Goal: Use online tool/utility: Utilize a website feature to perform a specific function

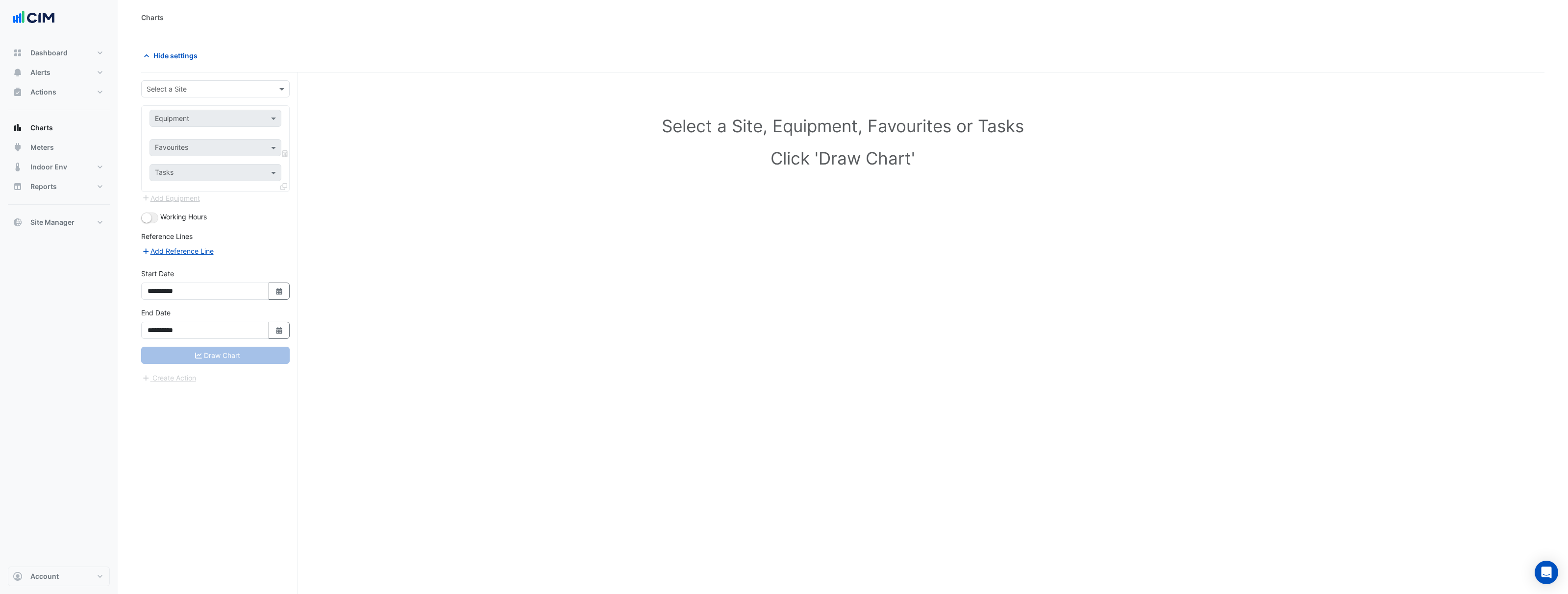
click at [170, 86] on input "text" at bounding box center [205, 89] width 118 height 10
click at [172, 90] on input "text" at bounding box center [205, 89] width 118 height 10
type input "***"
click at [177, 114] on div "[STREET_ADDRESS]" at bounding box center [215, 109] width 147 height 14
click at [214, 123] on div "Equipment" at bounding box center [207, 118] width 115 height 10
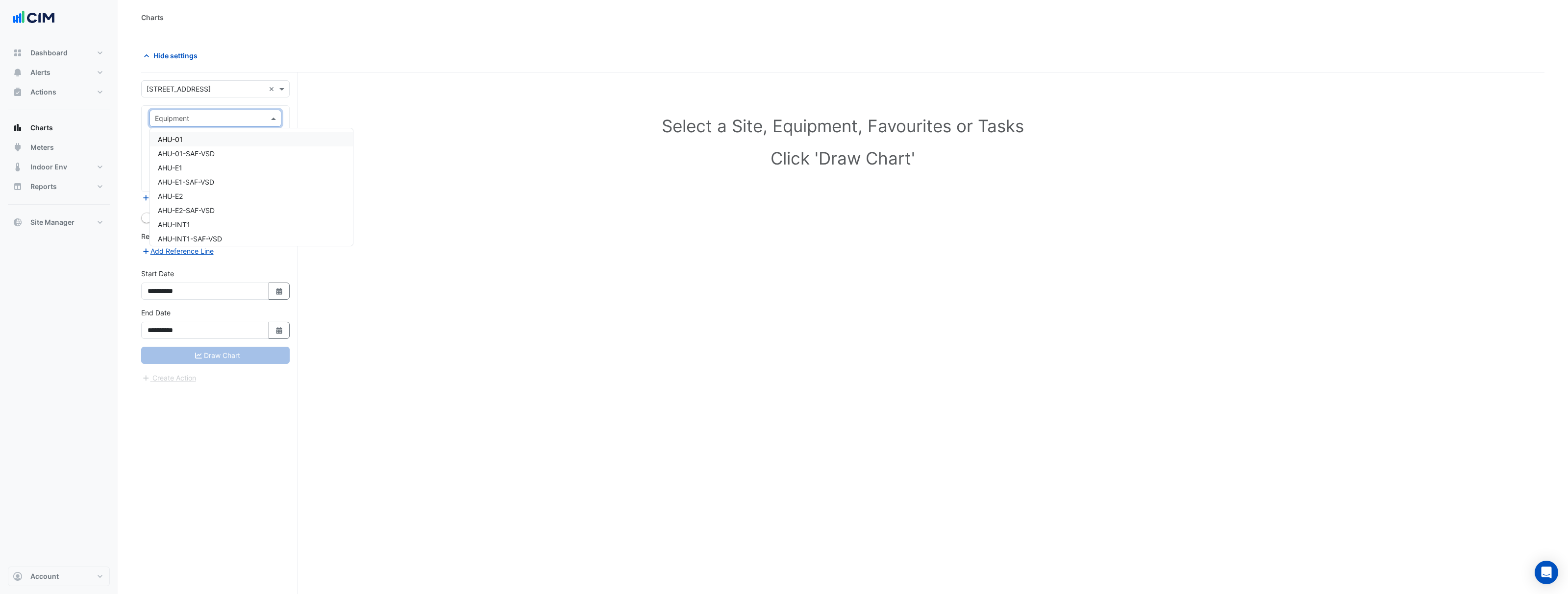
click at [214, 123] on div "Equipment" at bounding box center [207, 118] width 115 height 10
click at [210, 139] on div "AHU-01" at bounding box center [251, 139] width 203 height 14
click at [216, 148] on input "text" at bounding box center [204, 148] width 99 height 10
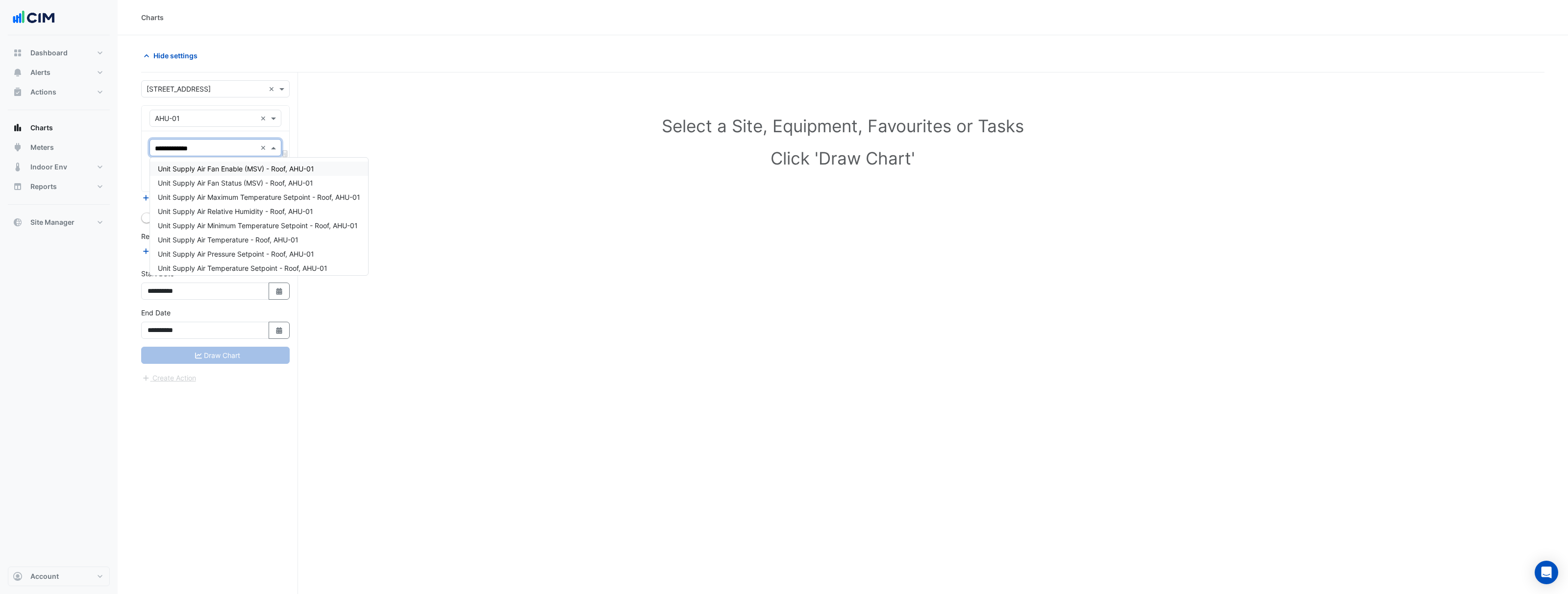
type input "**********"
click at [240, 168] on span "Unit Supply Air Temperature - Roof, AHU-01" at bounding box center [228, 169] width 141 height 9
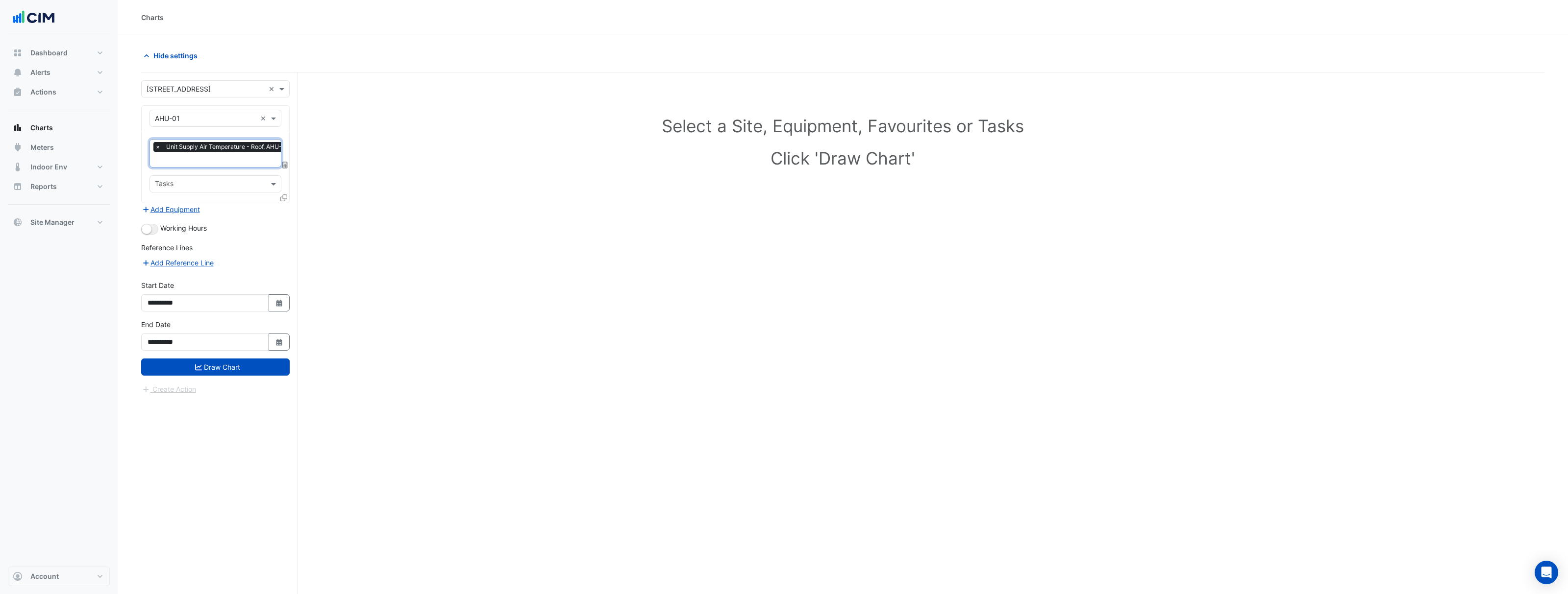
click at [283, 199] on icon at bounding box center [283, 197] width 7 height 7
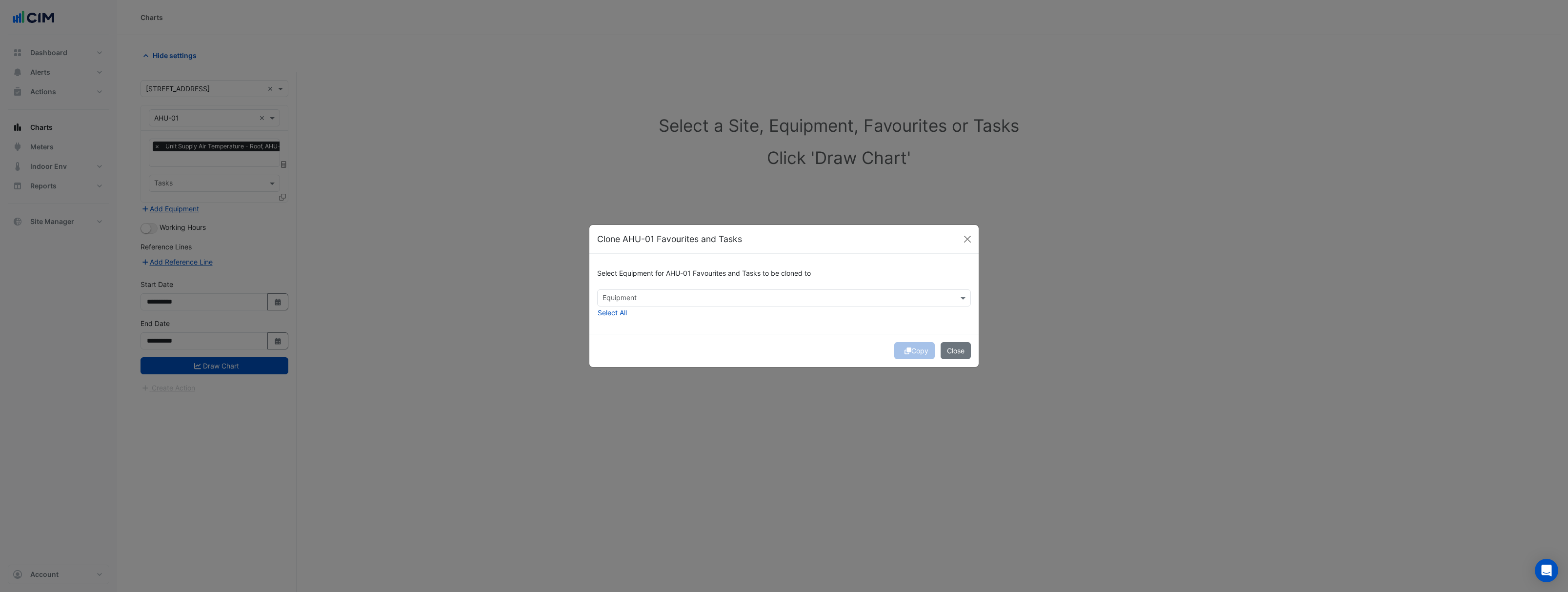
click at [643, 307] on div "Select Equipment for AHU-01 Favourites and Tasks to be cloned to Equipment Sele…" at bounding box center [784, 294] width 390 height 80
click at [643, 303] on input "text" at bounding box center [779, 298] width 352 height 10
click at [636, 323] on div "AHU-E1" at bounding box center [621, 319] width 48 height 14
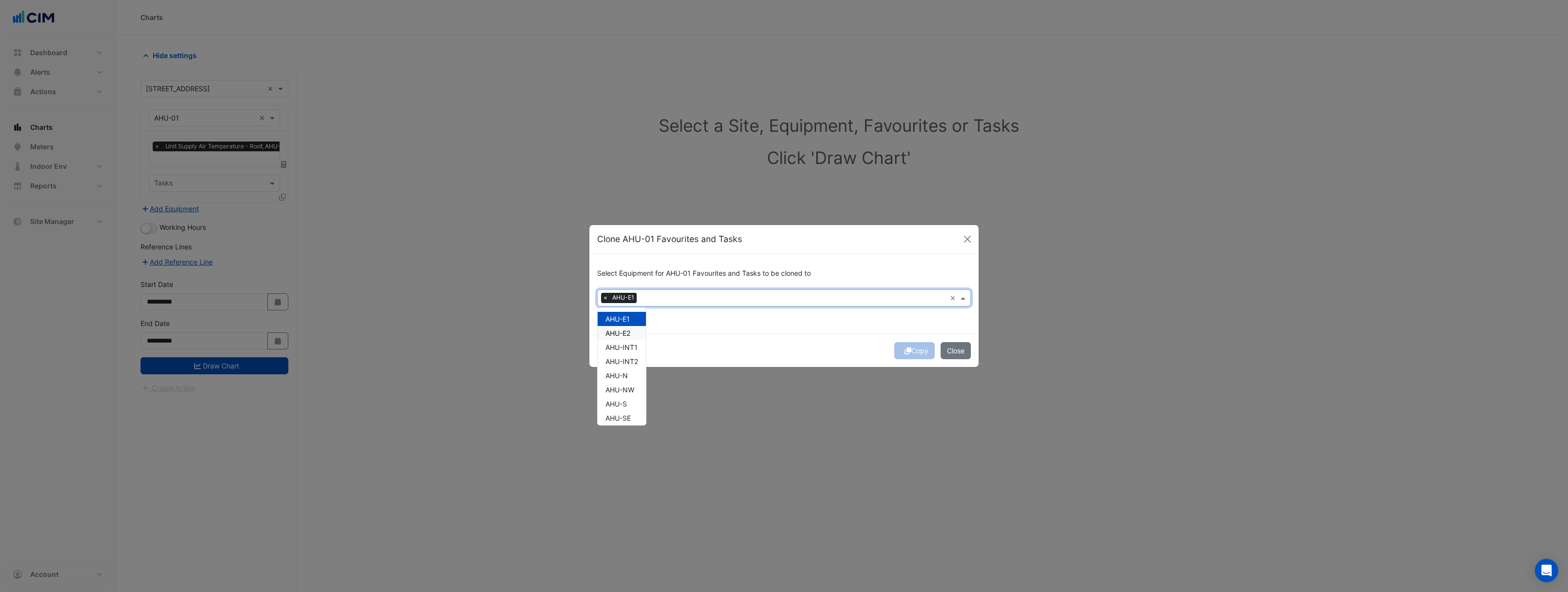
click at [634, 333] on div "AHU-E2" at bounding box center [621, 333] width 48 height 14
click at [634, 351] on span "AHU-INT1" at bounding box center [621, 347] width 32 height 9
click at [634, 362] on span "AHU-INT2" at bounding box center [622, 362] width 33 height 9
click at [628, 359] on span "AHU-N" at bounding box center [617, 358] width 23 height 9
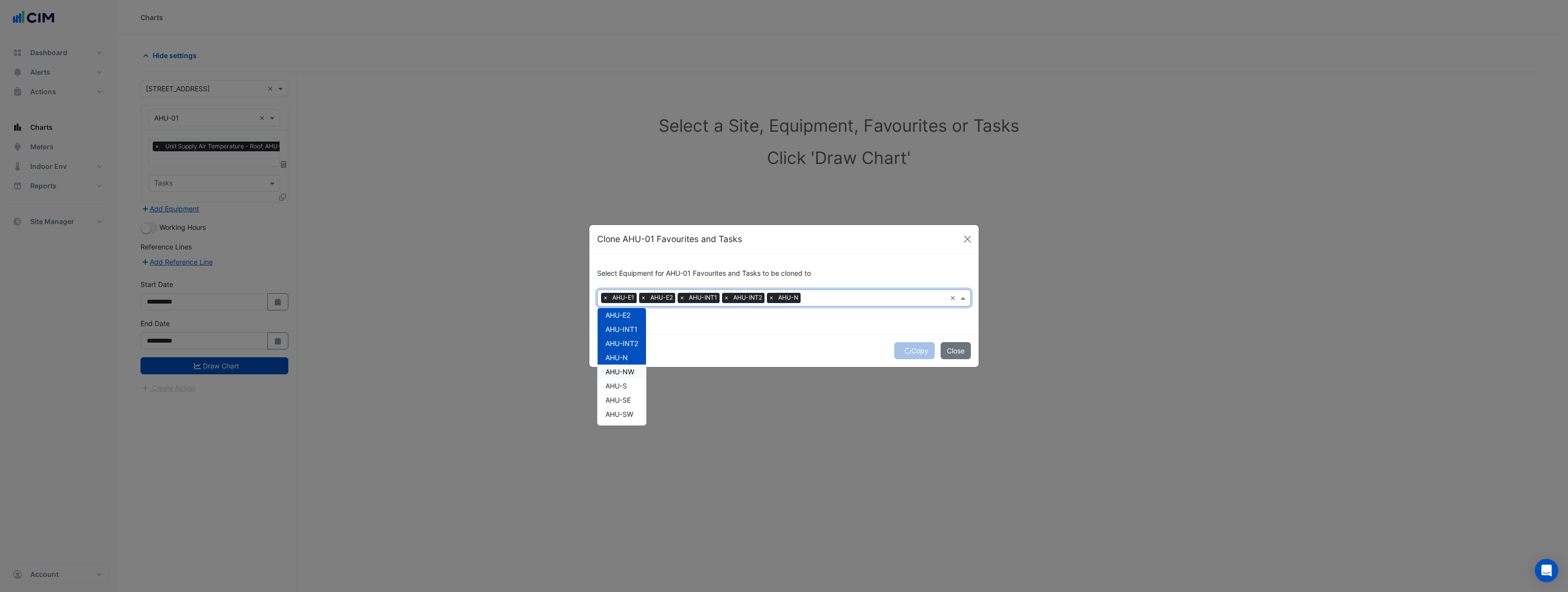
click at [628, 372] on span "AHU-NW" at bounding box center [620, 372] width 29 height 9
click at [626, 390] on div "AHU-S" at bounding box center [621, 386] width 48 height 14
click at [626, 402] on span "AHU-SE" at bounding box center [618, 400] width 26 height 9
drag, startPoint x: 629, startPoint y: 415, endPoint x: 631, endPoint y: 401, distance: 14.1
click at [629, 415] on span "AHU-SW" at bounding box center [620, 414] width 28 height 9
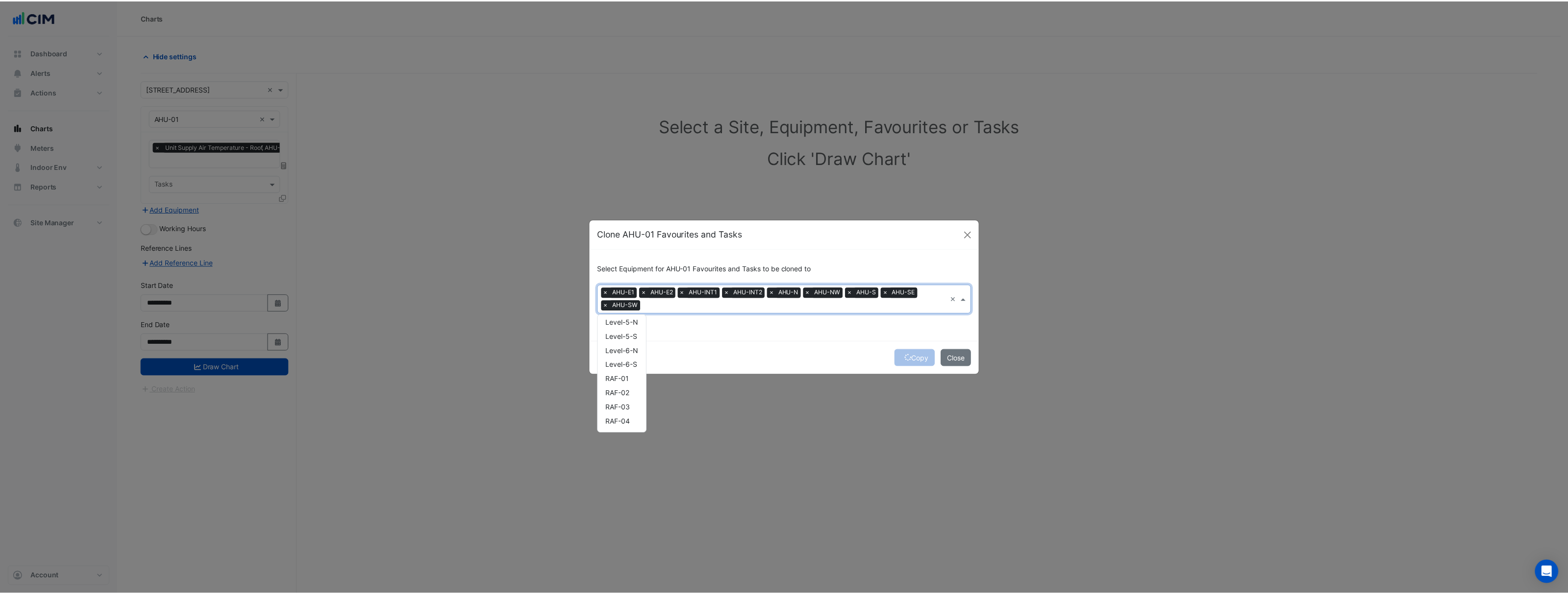
scroll to position [0, 0]
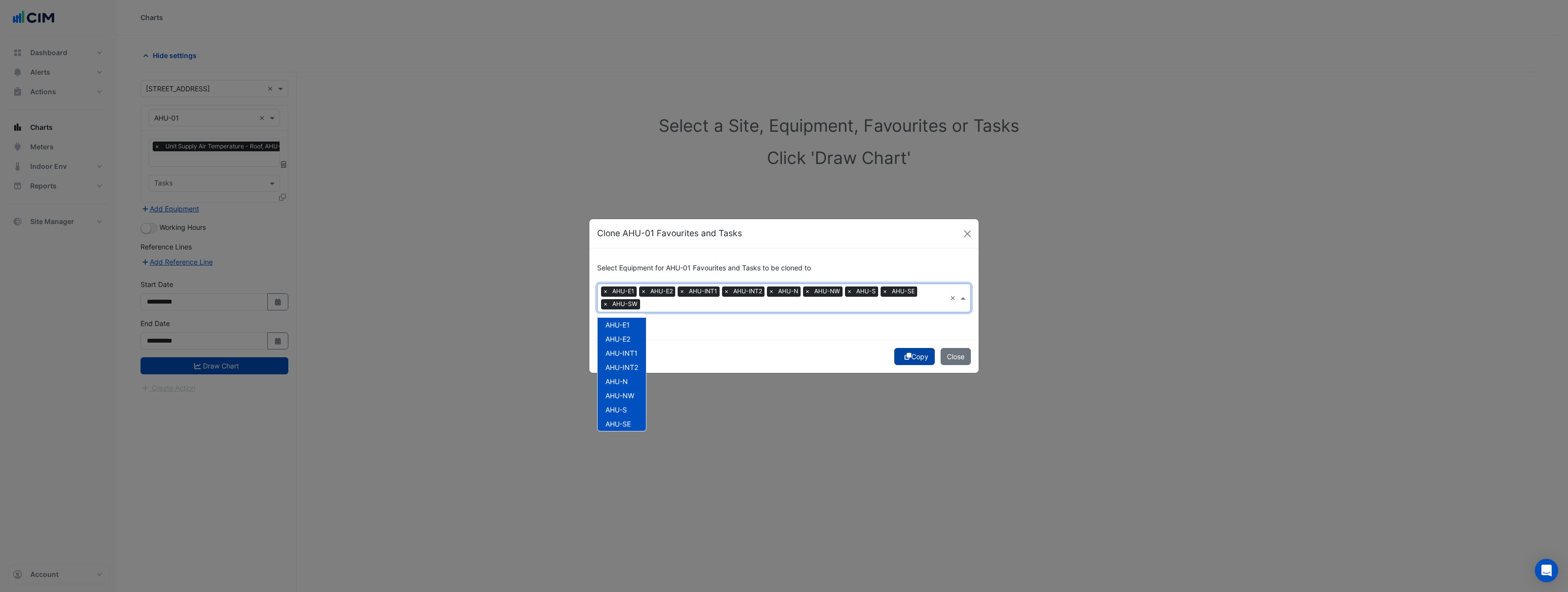
click at [918, 358] on button "Copy" at bounding box center [914, 356] width 41 height 17
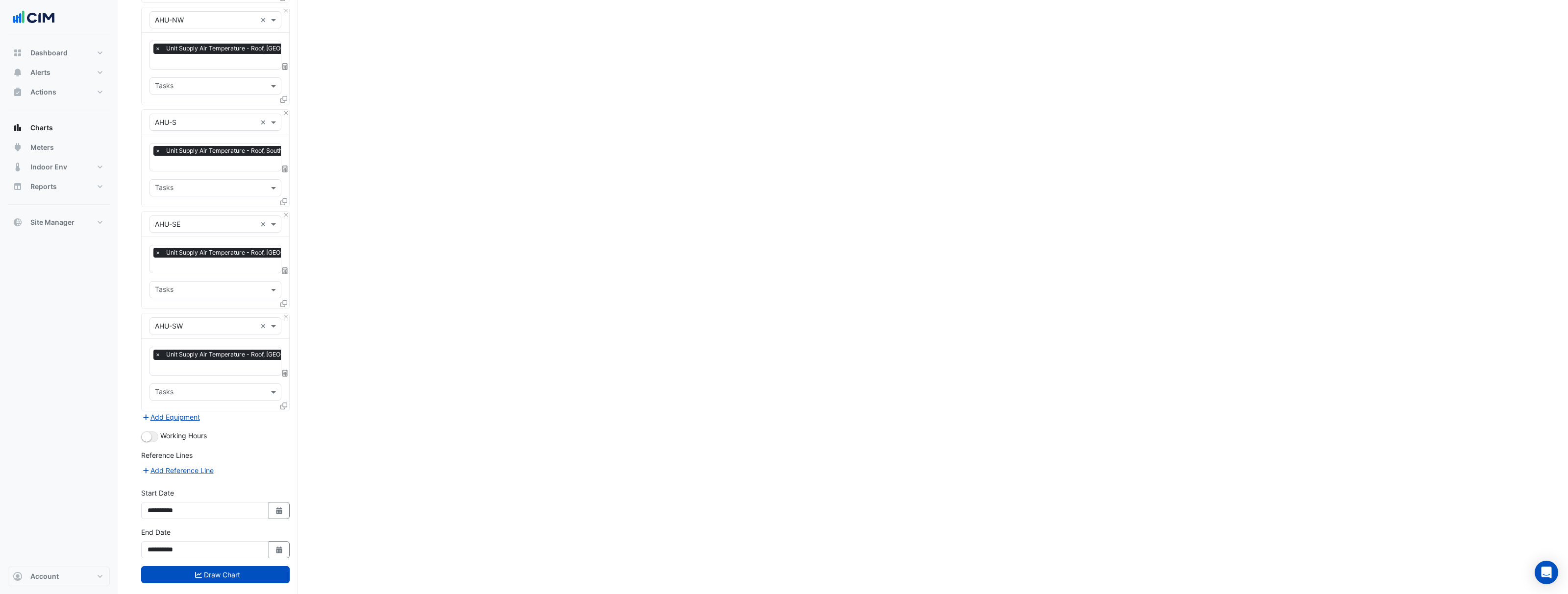
scroll to position [717, 0]
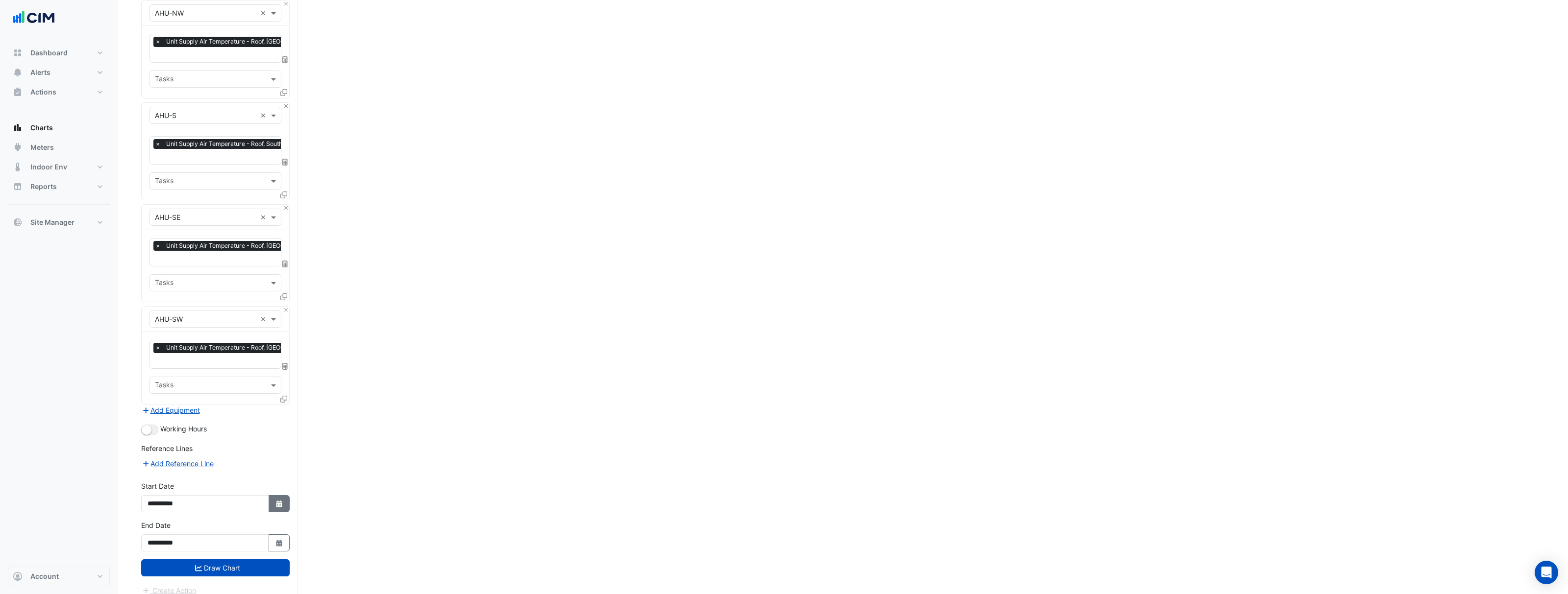
click at [283, 497] on button "Select Date" at bounding box center [279, 504] width 21 height 17
select select "*"
select select "****"
click at [155, 364] on span "Previous month" at bounding box center [158, 364] width 7 height 7
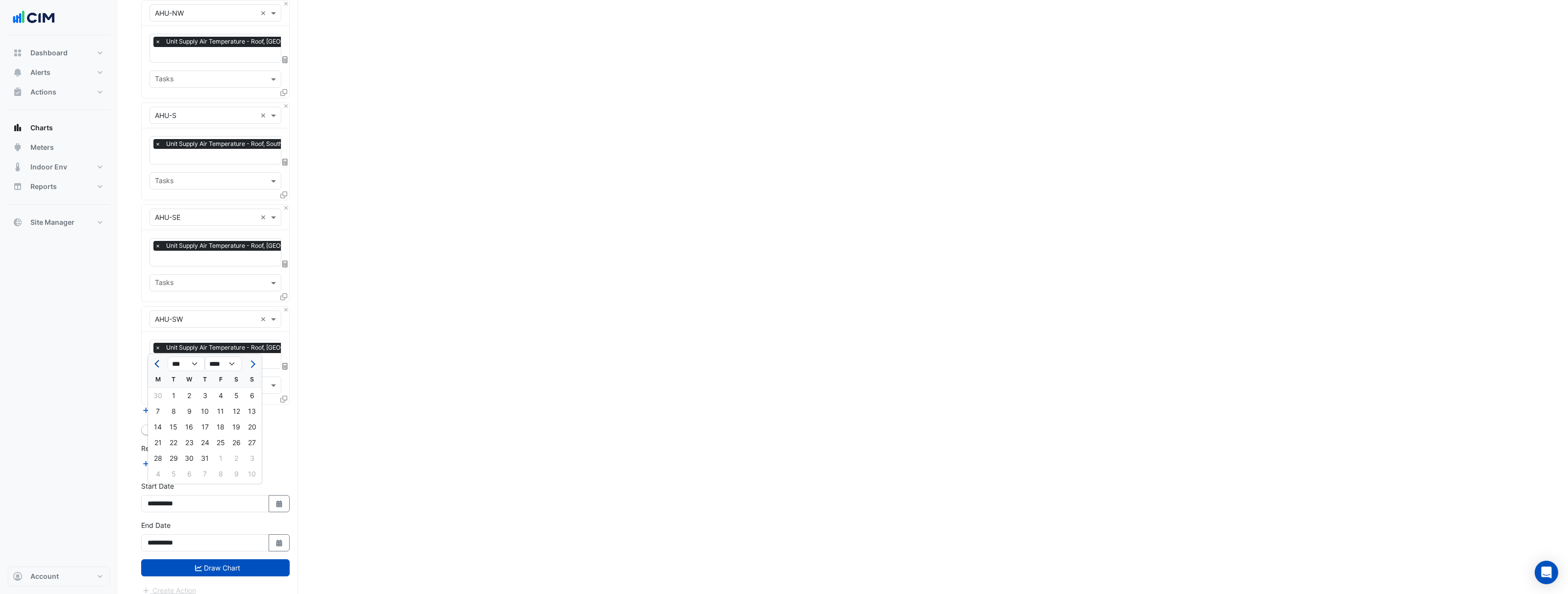
click at [155, 364] on span "Previous month" at bounding box center [158, 364] width 7 height 7
select select "*"
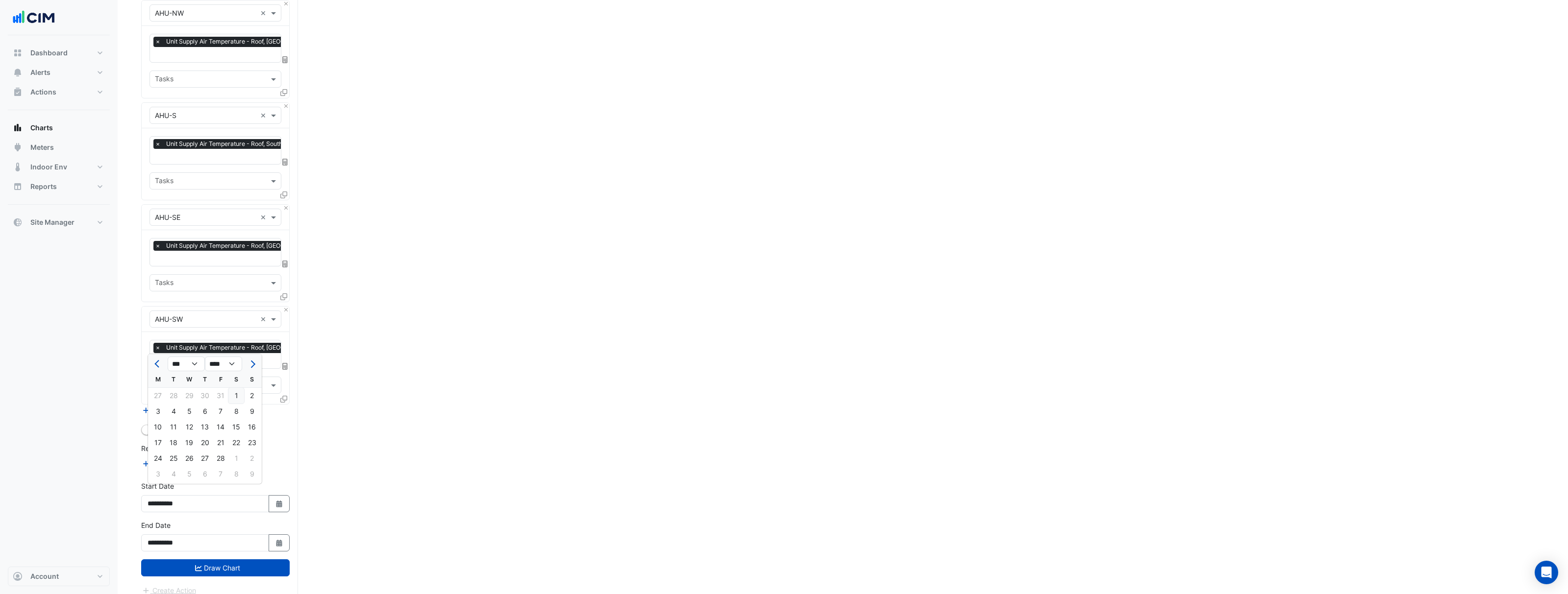
click at [238, 396] on div "1" at bounding box center [236, 396] width 16 height 16
type input "**********"
click at [249, 563] on button "Draw Chart" at bounding box center [215, 568] width 149 height 17
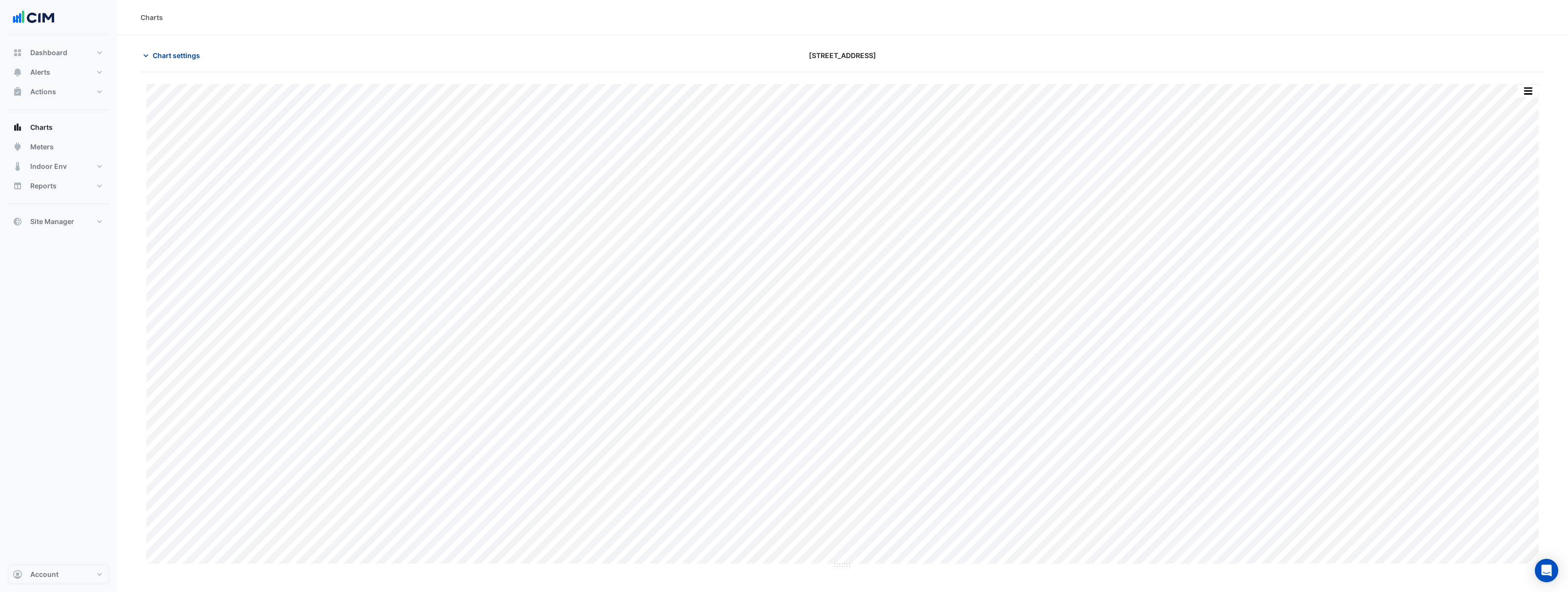
click at [178, 53] on span "Chart settings" at bounding box center [177, 55] width 47 height 10
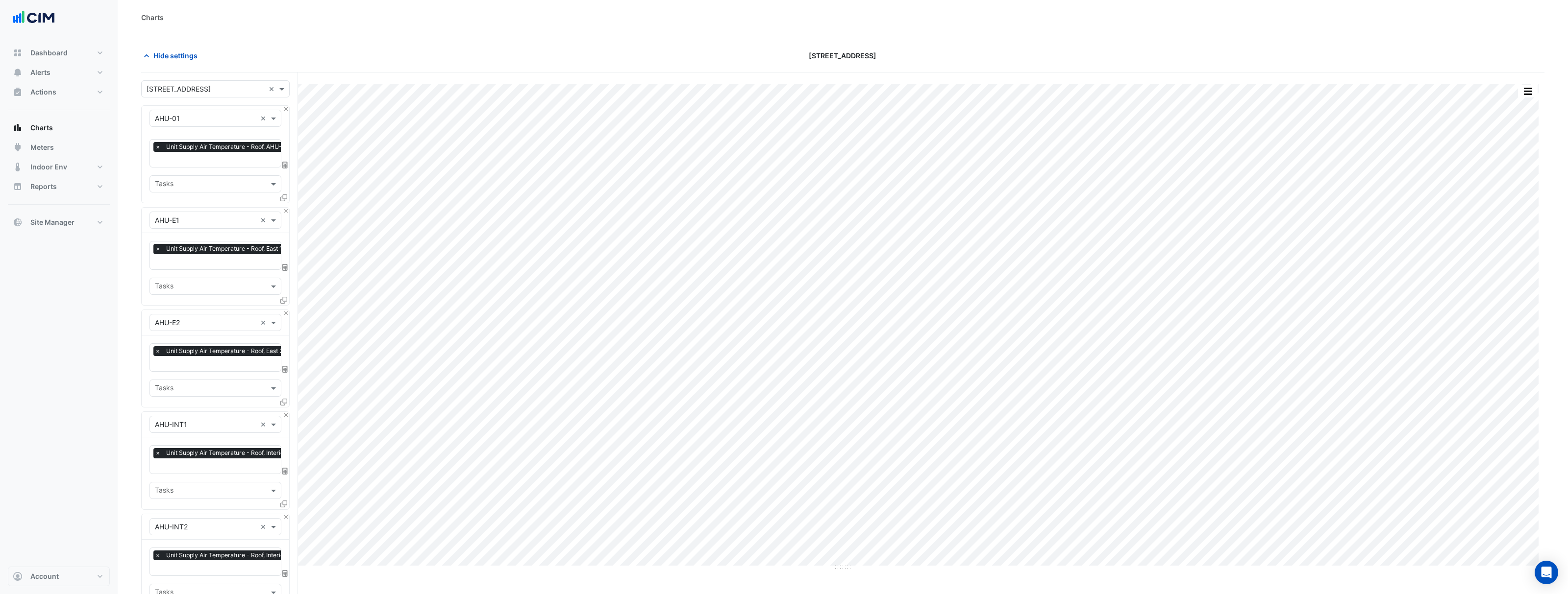
click at [1539, 458] on div "Split by Equip Split All Print Save as JPEG Save as PNG Pivot Data Table Export…" at bounding box center [843, 328] width 1403 height 486
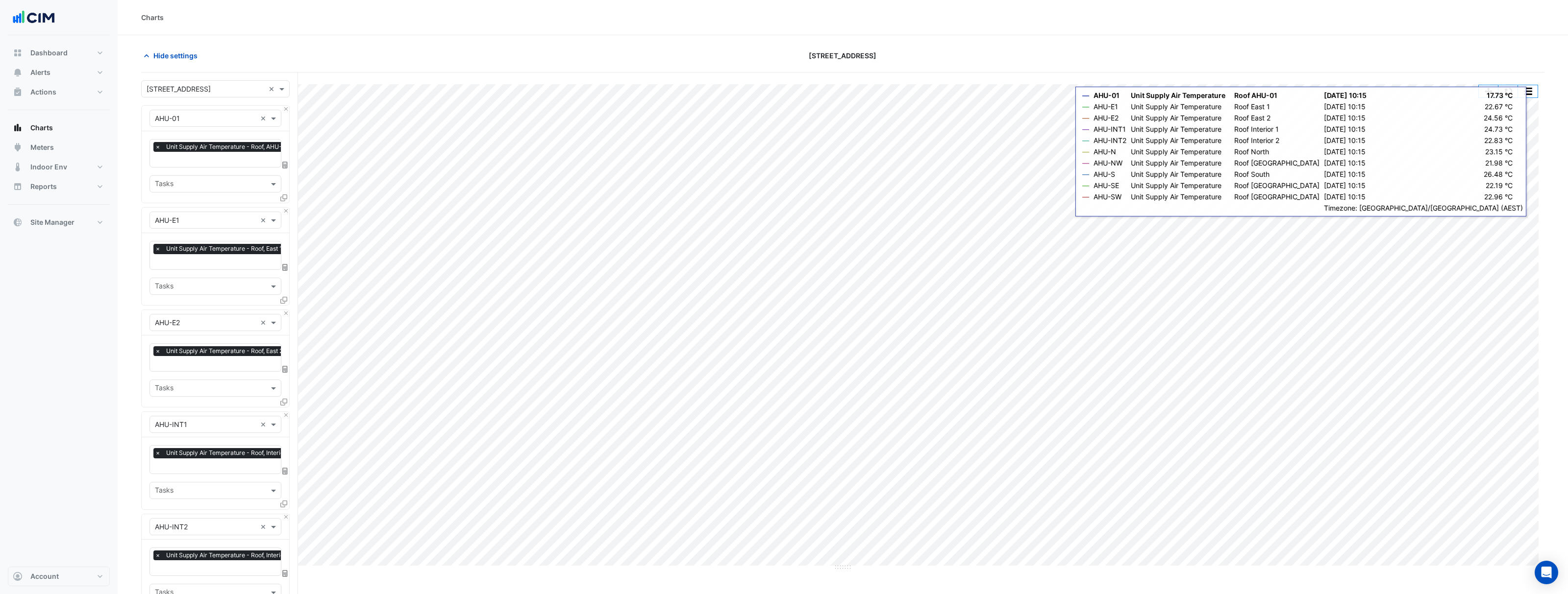
click at [1526, 84] on div "Split by Equip Split All Print Save as JPEG Save as PNG Pivot Data Table Export…" at bounding box center [842, 84] width 1391 height 0
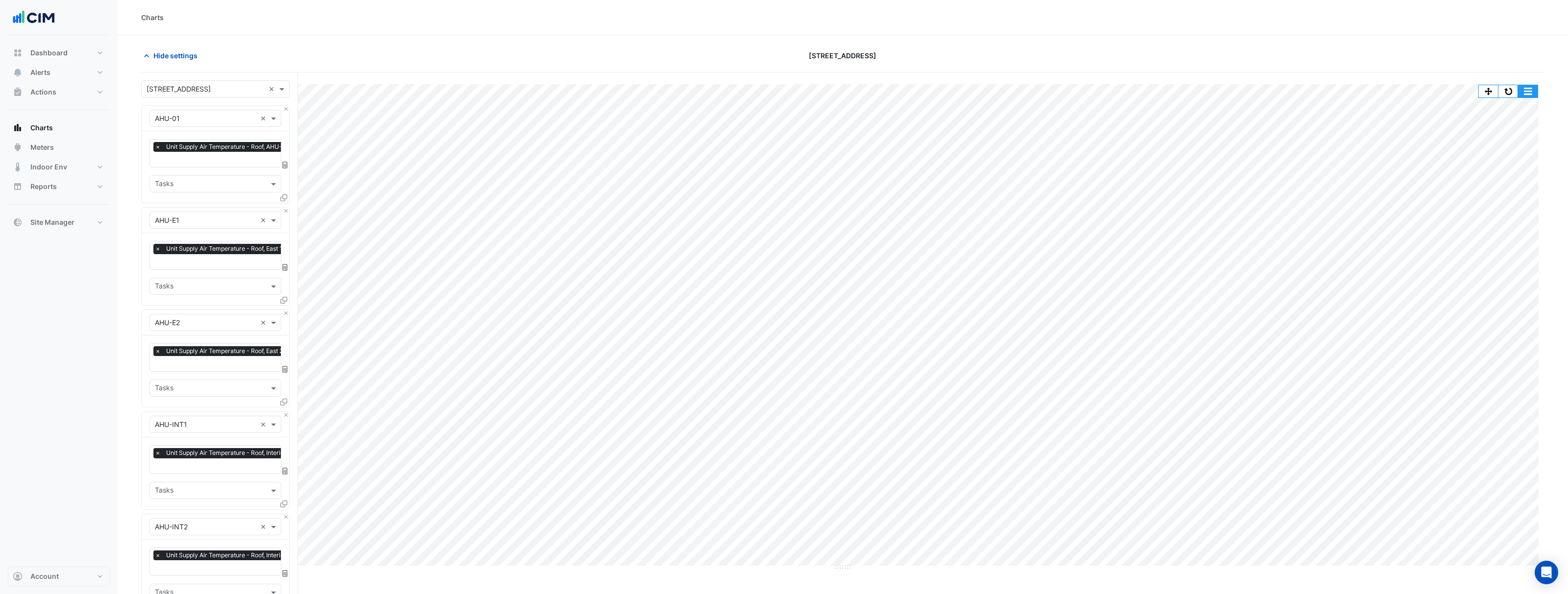
click at [1528, 90] on button "button" at bounding box center [1528, 91] width 20 height 12
click at [1517, 105] on div "Split by Equip" at bounding box center [1508, 109] width 59 height 18
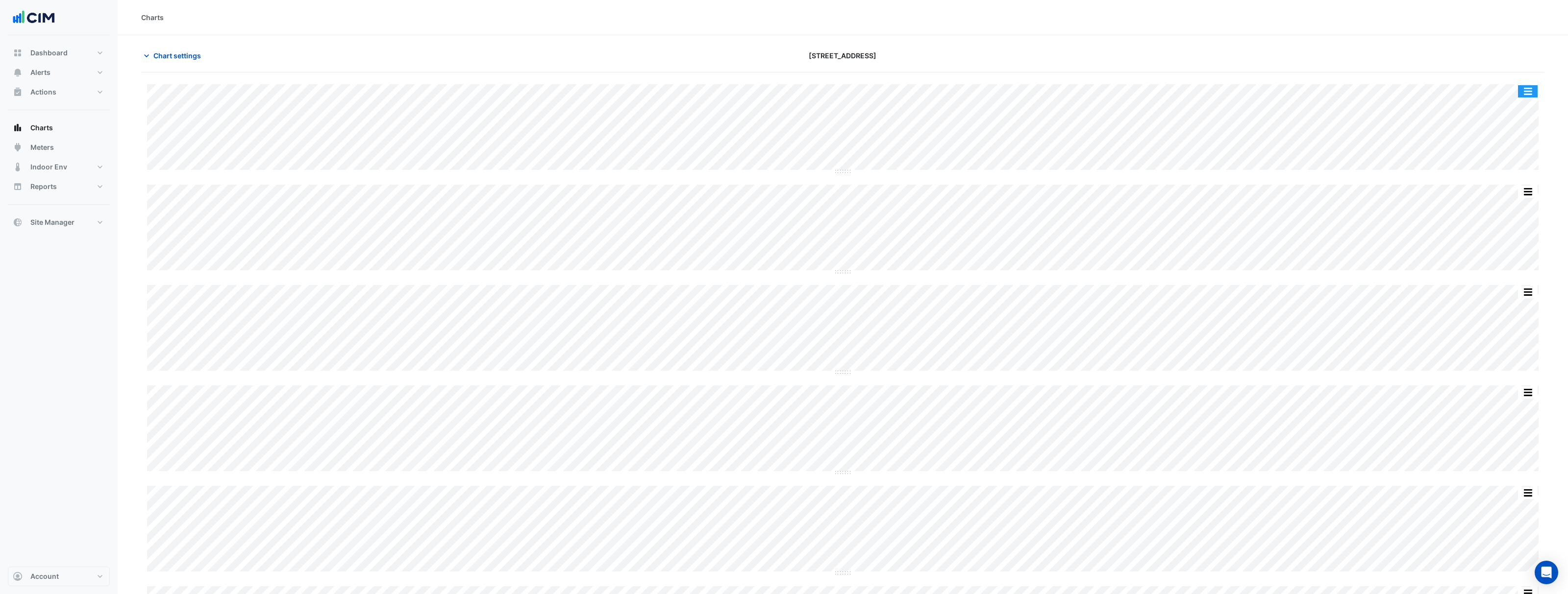
click at [1531, 88] on button "button" at bounding box center [1528, 91] width 20 height 12
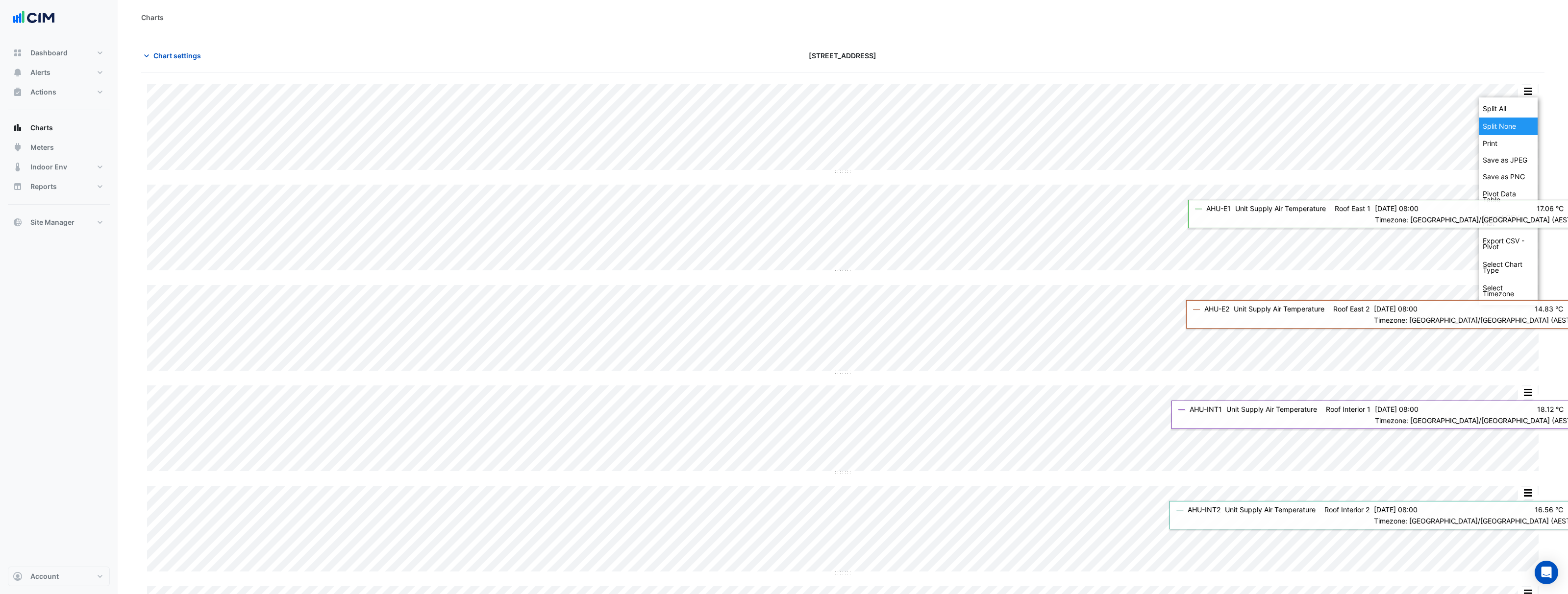
click at [1510, 132] on div "Split None" at bounding box center [1508, 126] width 59 height 18
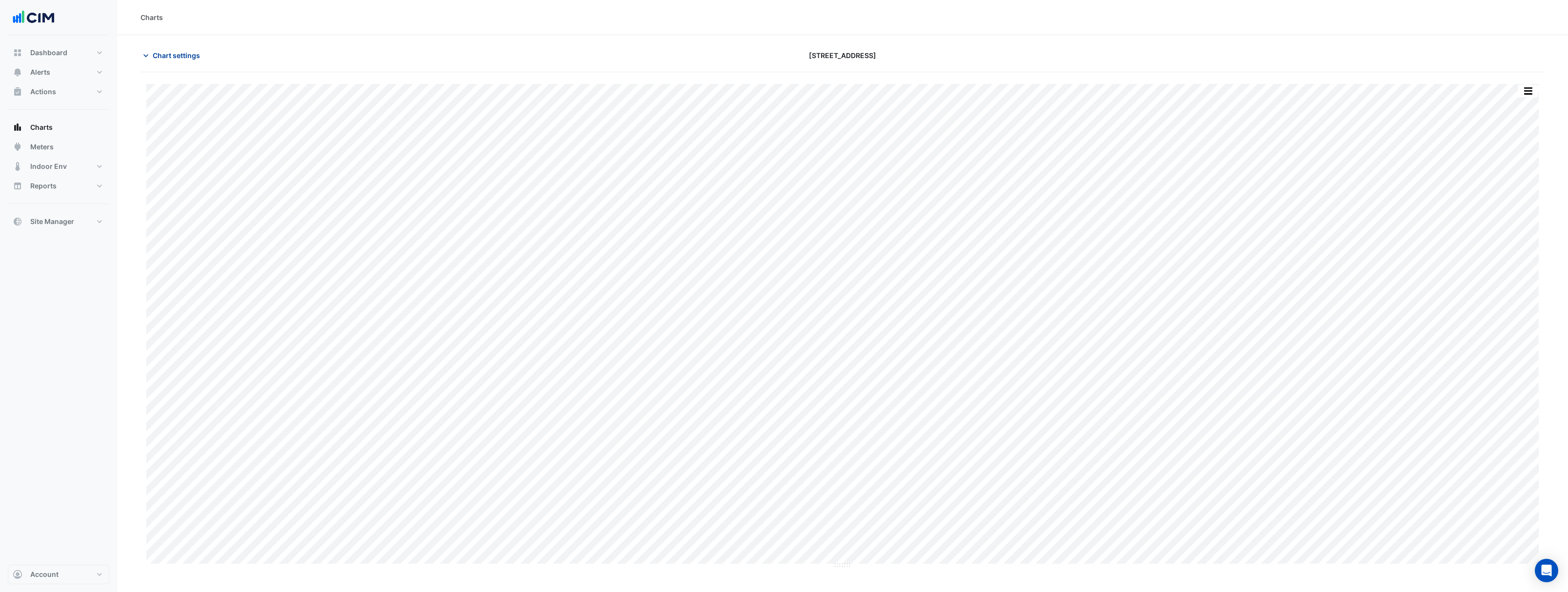
click at [147, 53] on icon "button" at bounding box center [146, 55] width 10 height 10
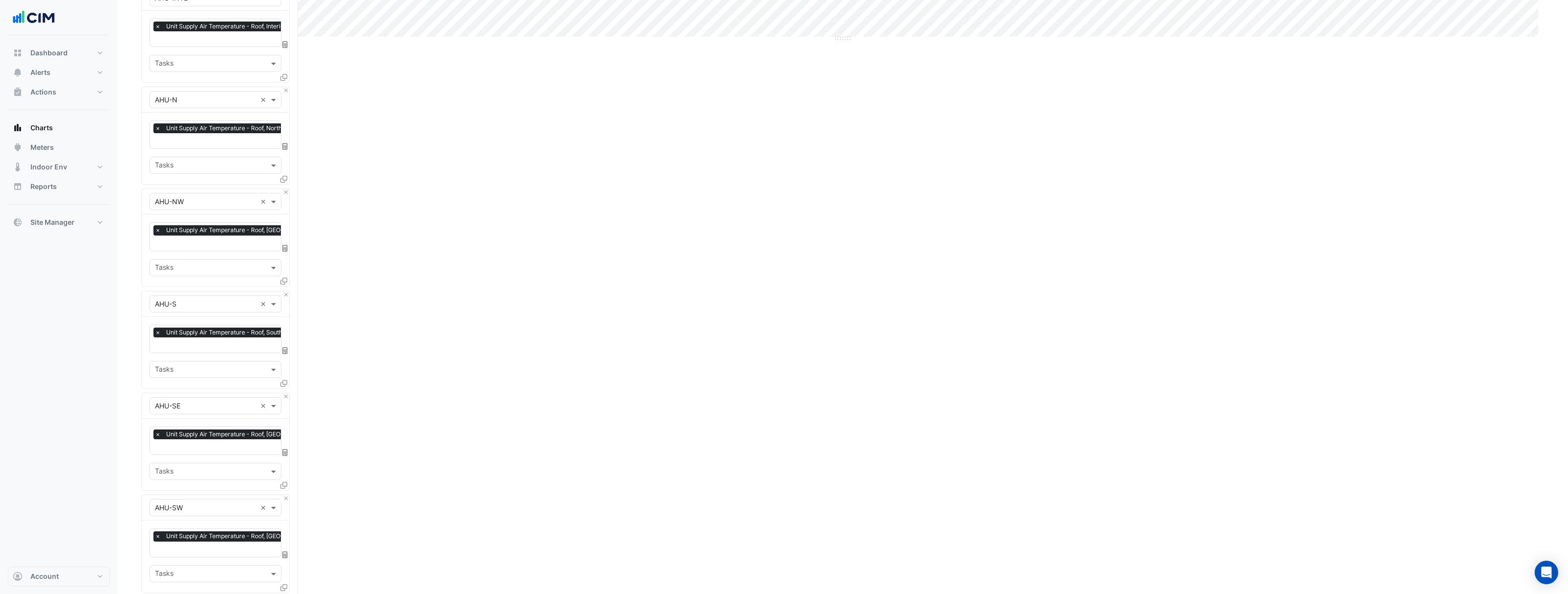
scroll to position [717, 0]
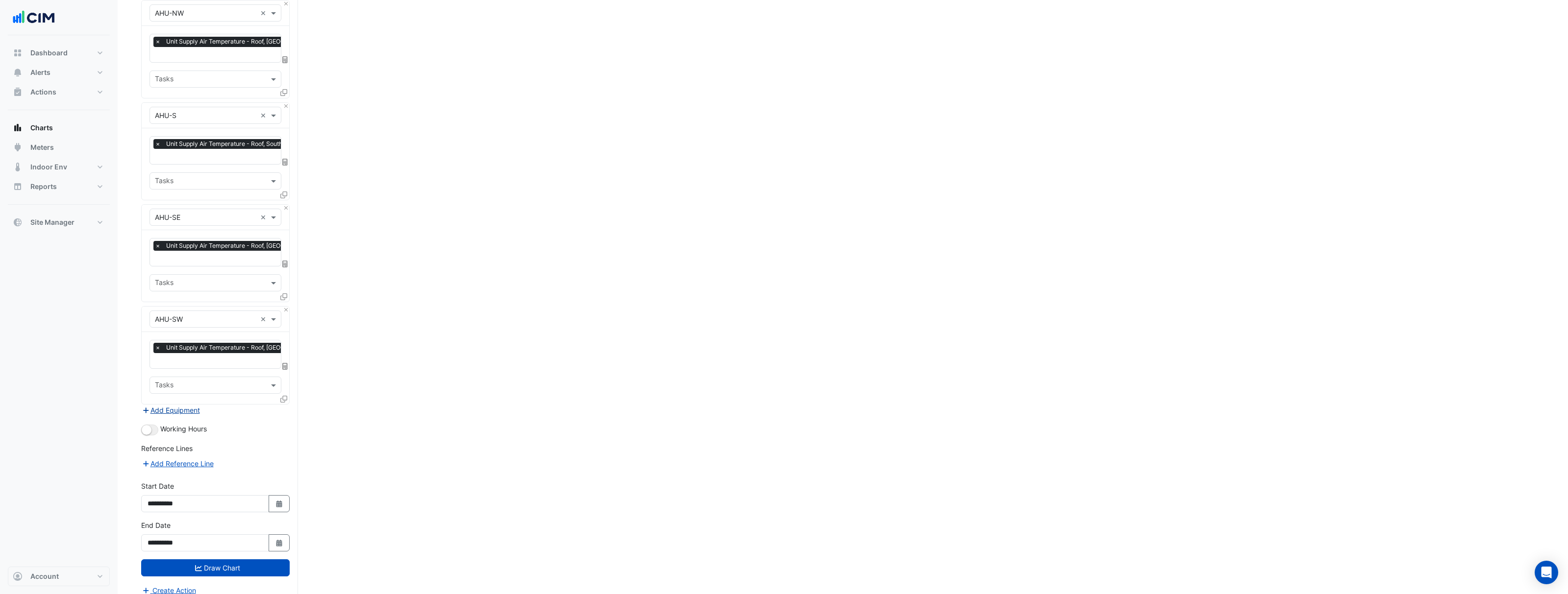
click at [181, 405] on button "Add Equipment" at bounding box center [171, 410] width 59 height 11
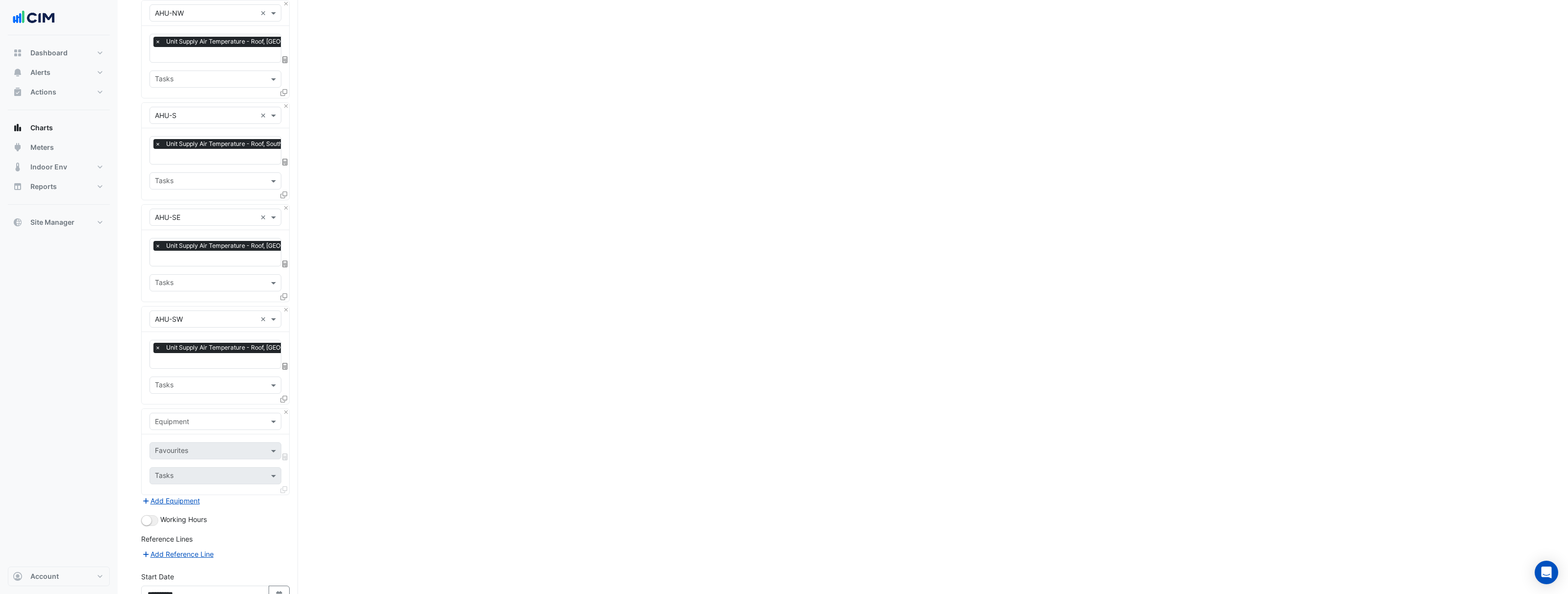
click at [191, 417] on input "text" at bounding box center [205, 422] width 102 height 10
type input "*******"
click at [184, 433] on span "Weather" at bounding box center [171, 433] width 26 height 9
click at [201, 447] on input "text" at bounding box center [210, 452] width 110 height 10
click at [202, 491] on span "Temperature ([PERSON_NAME])" at bounding box center [209, 491] width 103 height 9
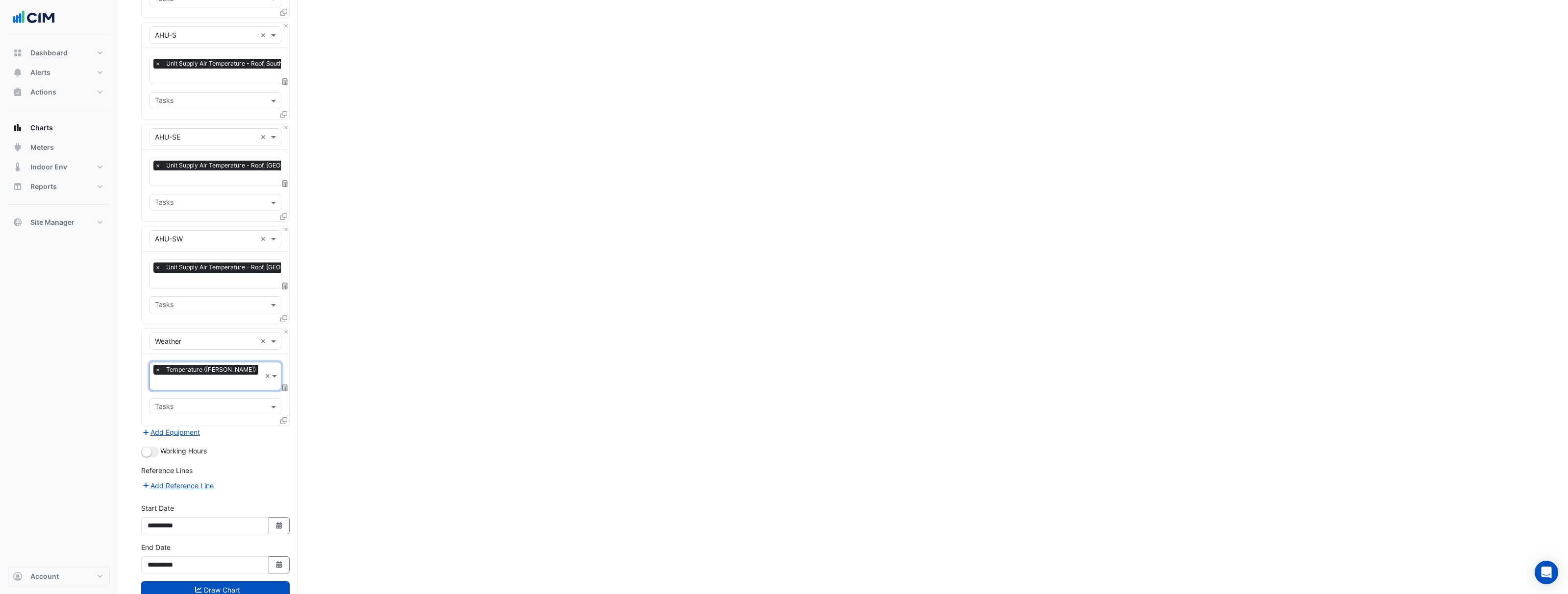
scroll to position [802, 0]
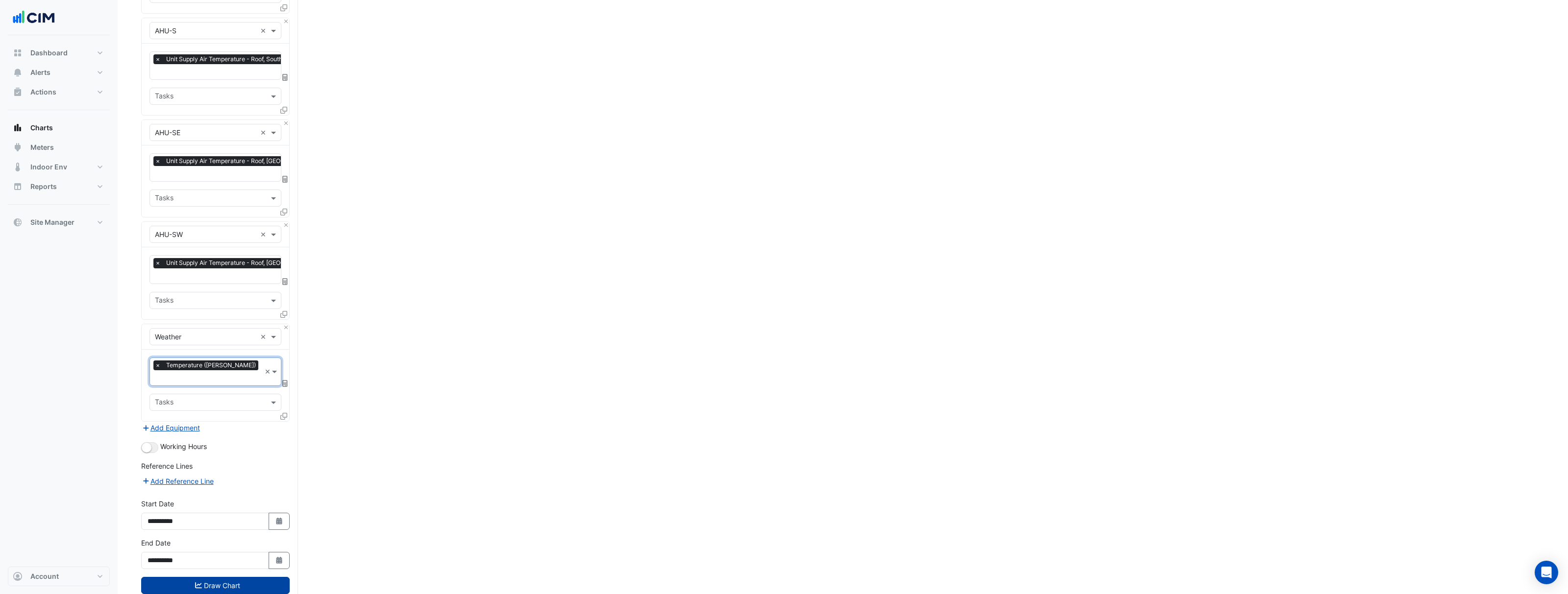
click at [212, 577] on button "Draw Chart" at bounding box center [215, 585] width 149 height 17
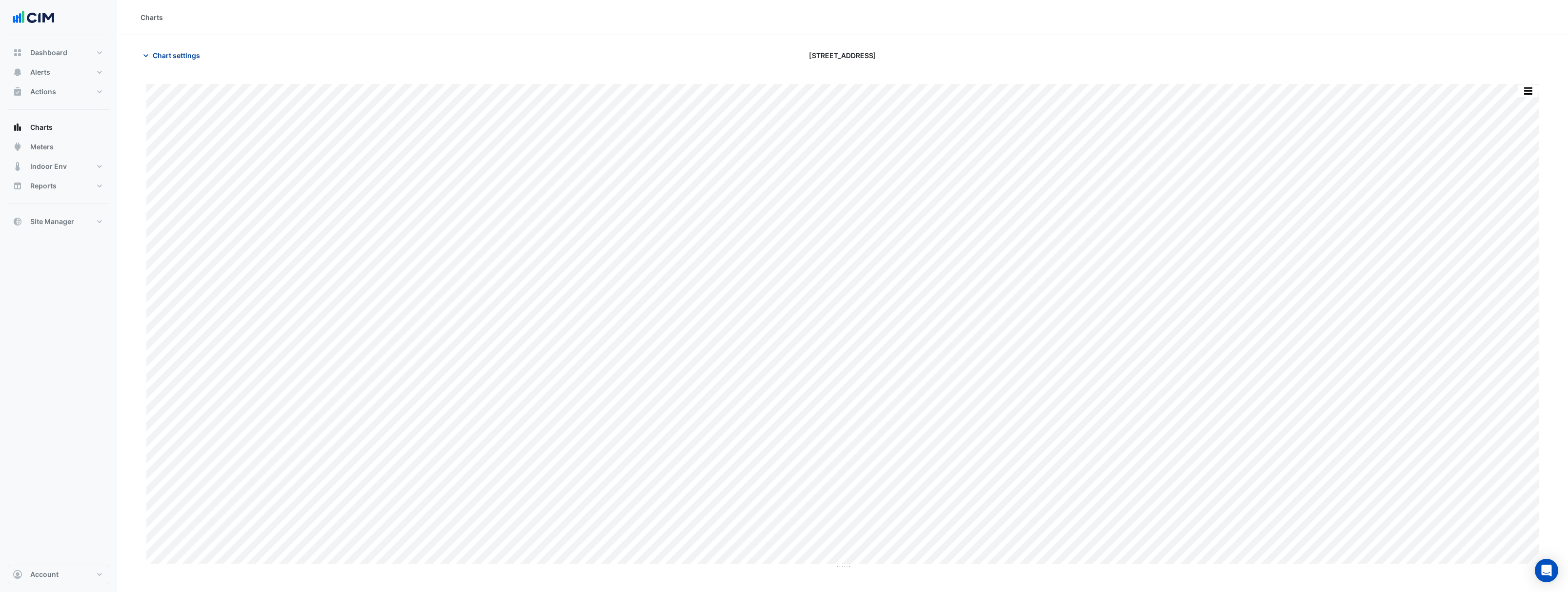
click at [178, 57] on span "Chart settings" at bounding box center [177, 55] width 47 height 10
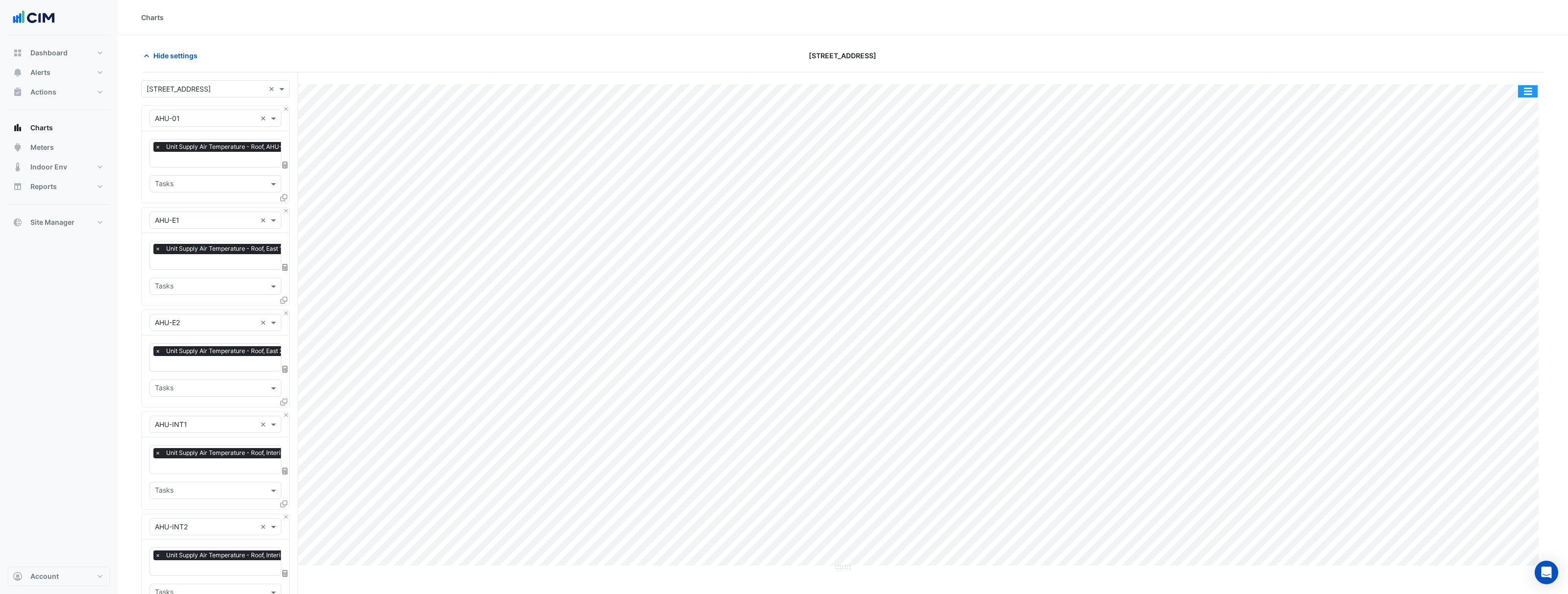
click at [1526, 92] on button "button" at bounding box center [1528, 91] width 20 height 12
click at [1493, 224] on div "Export CSV - Flat" at bounding box center [1508, 220] width 59 height 23
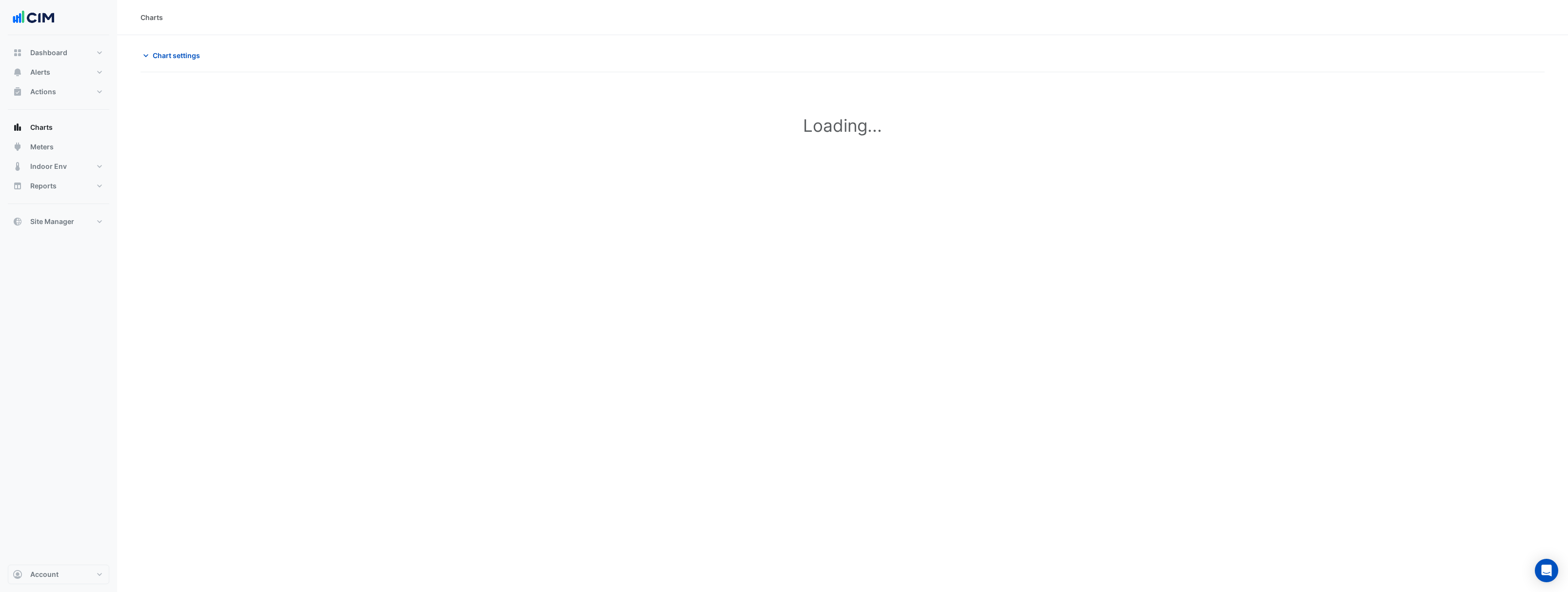
click at [152, 64] on div "Chart settings" at bounding box center [842, 60] width 1404 height 26
click at [163, 60] on button "Chart settings" at bounding box center [173, 55] width 66 height 17
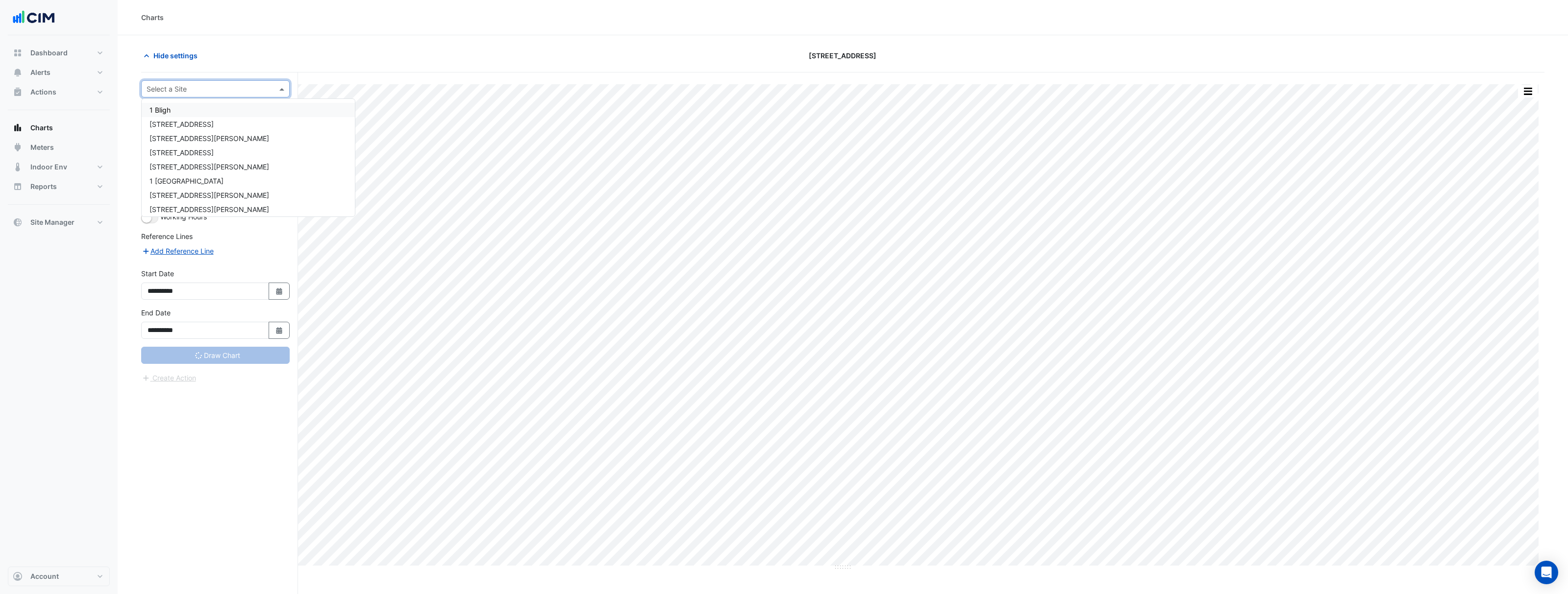
click at [243, 90] on input "text" at bounding box center [205, 89] width 118 height 10
type input "******"
type input "**********"
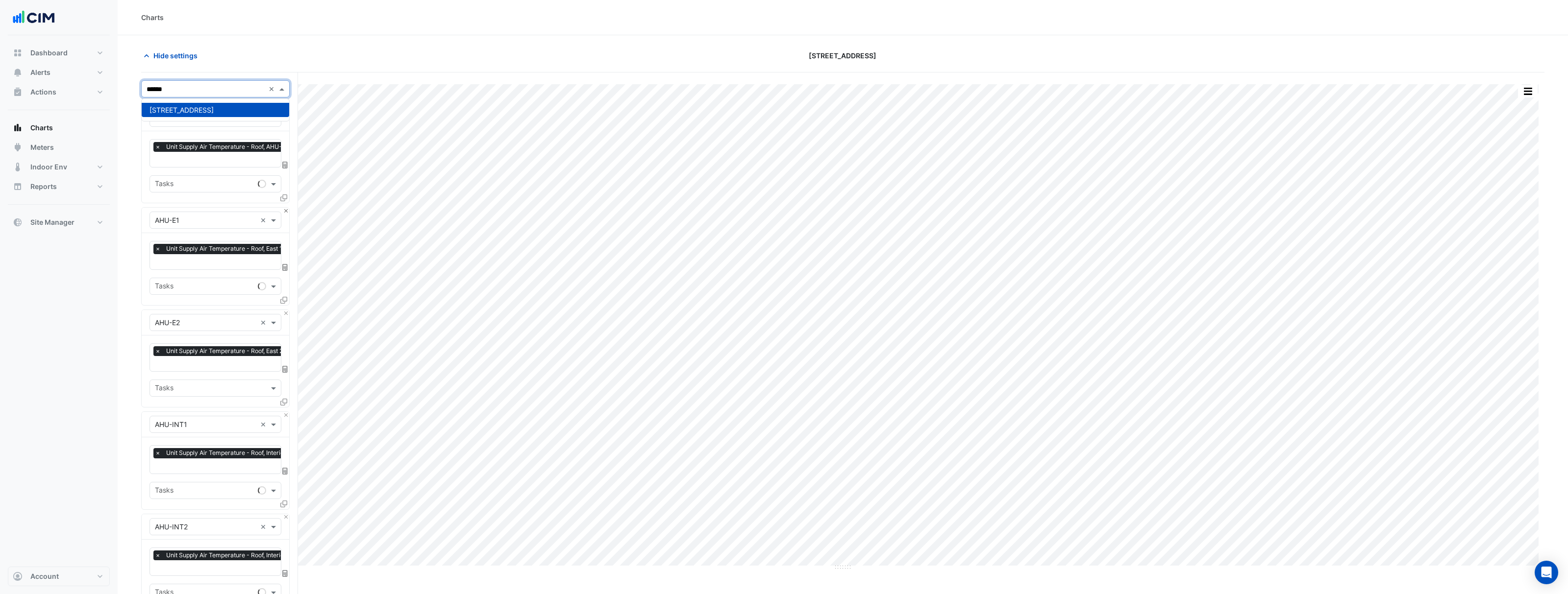
type input "******"
click at [287, 210] on button "Close" at bounding box center [286, 211] width 6 height 6
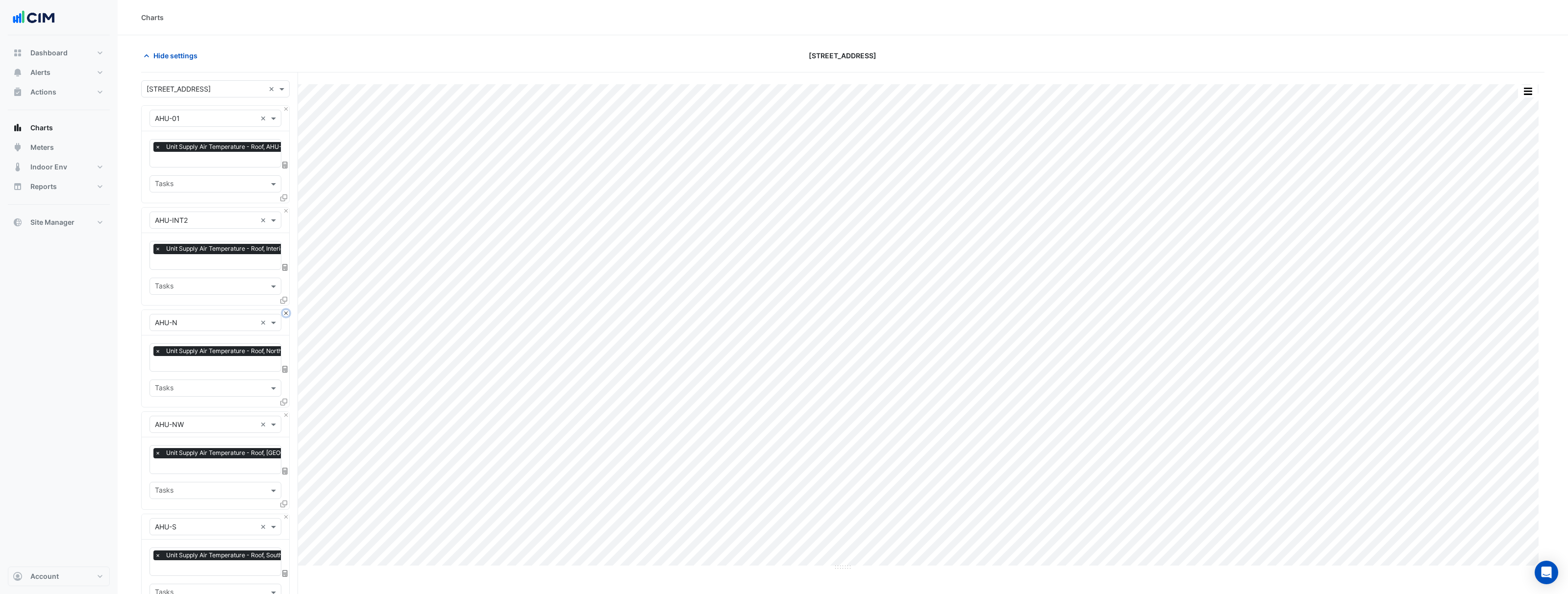
click at [287, 310] on button "Close" at bounding box center [286, 313] width 6 height 6
click at [287, 210] on button "Close" at bounding box center [286, 211] width 6 height 6
click at [287, 310] on button "Close" at bounding box center [286, 313] width 6 height 6
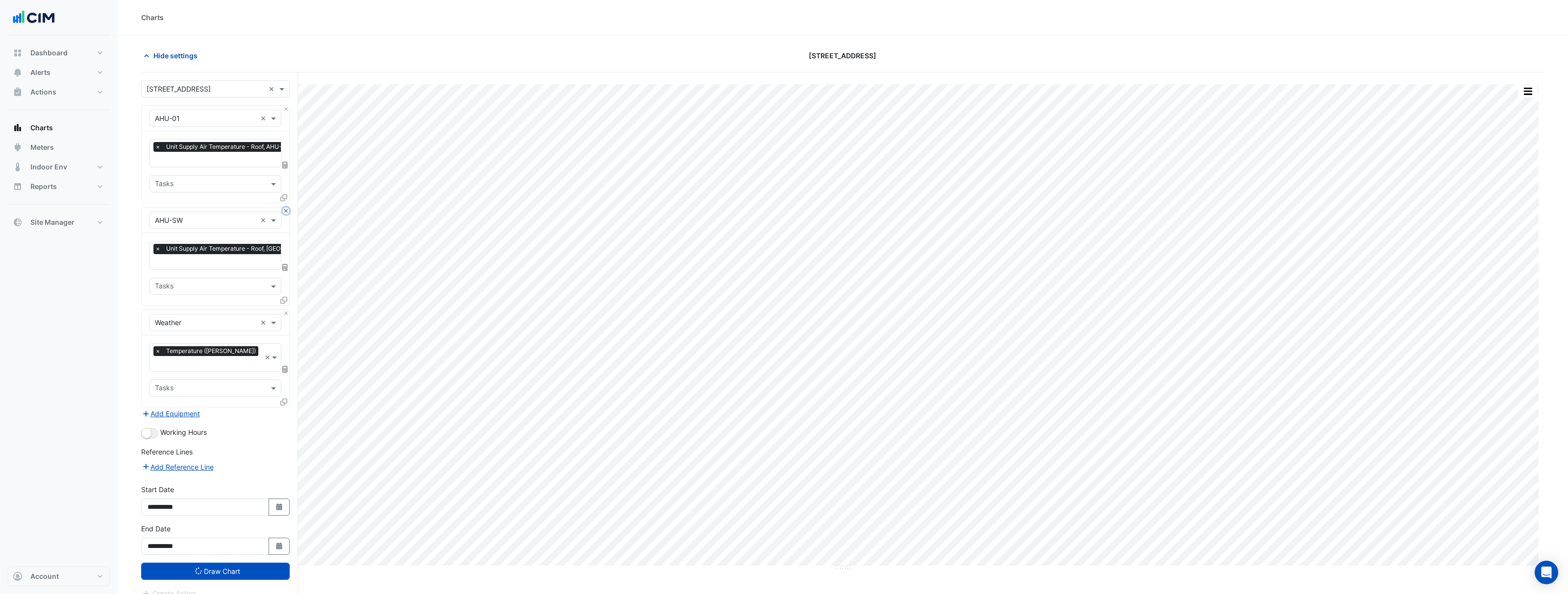
click at [287, 210] on button "Close" at bounding box center [286, 211] width 6 height 6
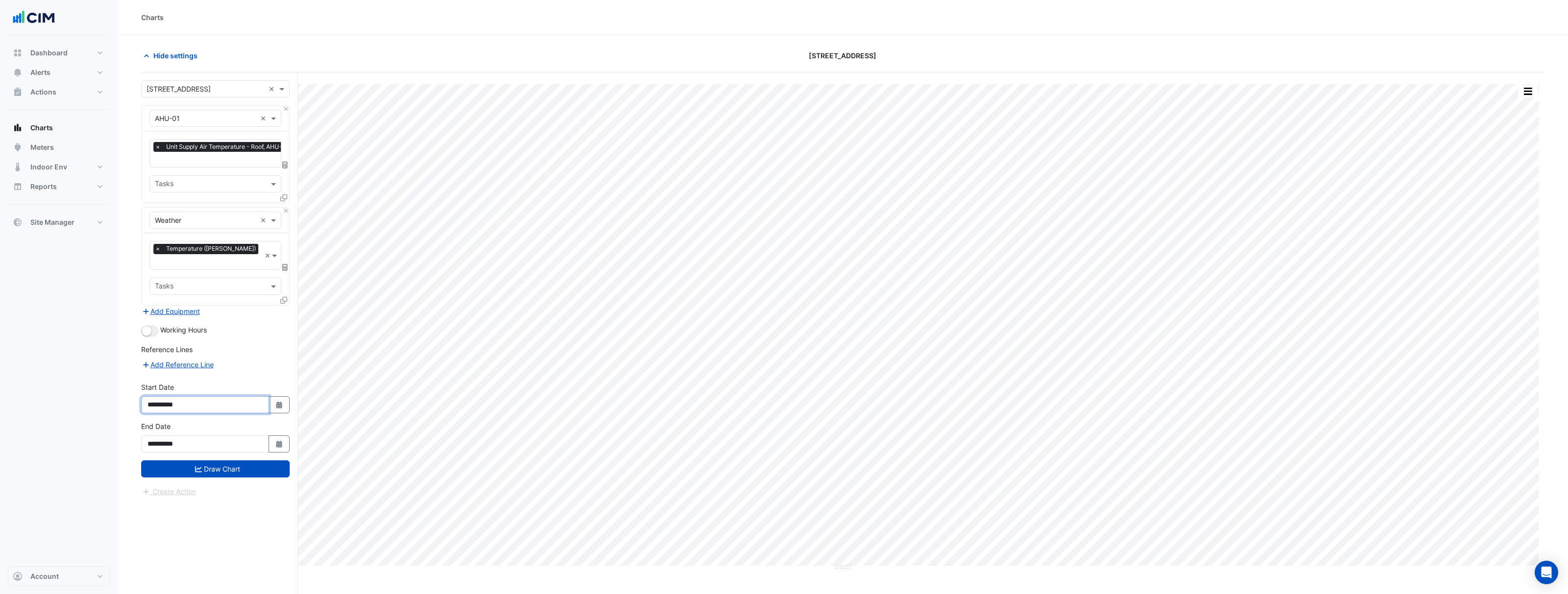
click at [211, 396] on input "**********" at bounding box center [205, 405] width 128 height 17
click at [207, 436] on input "**********" at bounding box center [205, 444] width 128 height 17
click at [216, 463] on button "Draw Chart" at bounding box center [215, 469] width 149 height 17
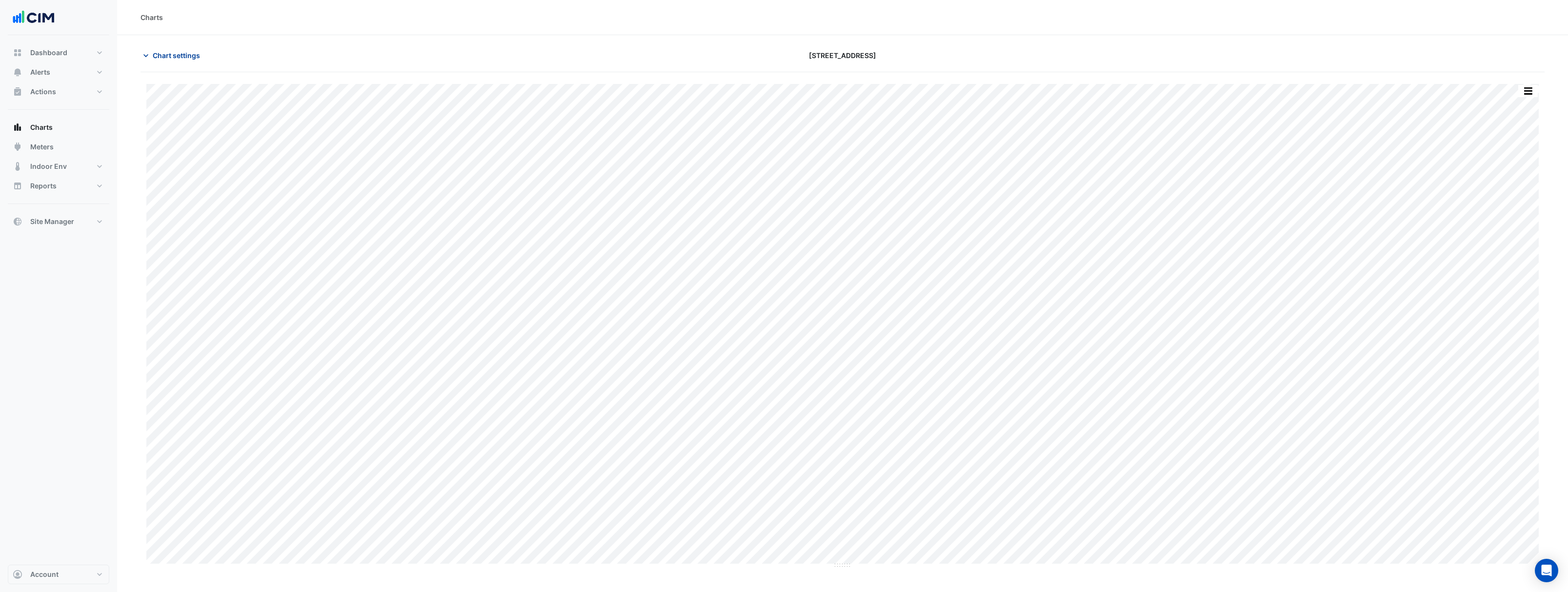
click at [193, 53] on span "Chart settings" at bounding box center [177, 55] width 47 height 10
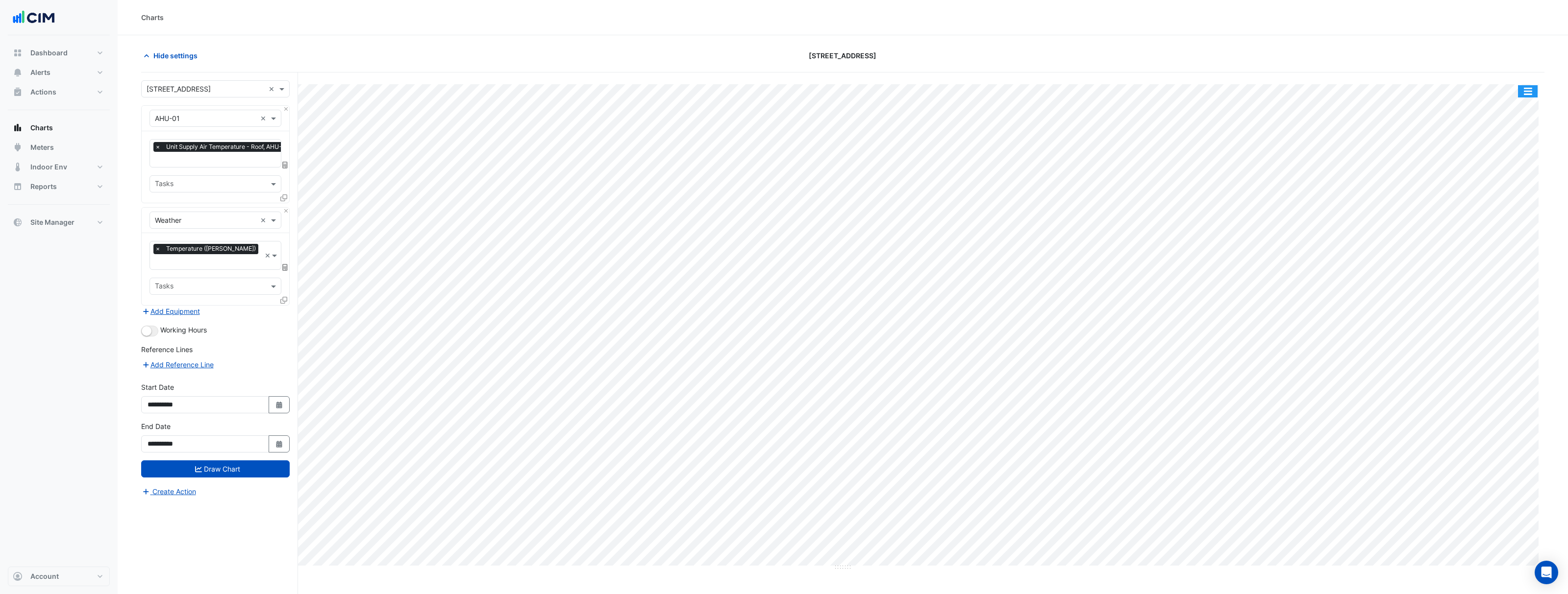
click at [1526, 92] on button "button" at bounding box center [1528, 91] width 20 height 12
click at [1506, 216] on div "Export CSV - Flat" at bounding box center [1508, 220] width 59 height 23
